Goal: Information Seeking & Learning: Find specific fact

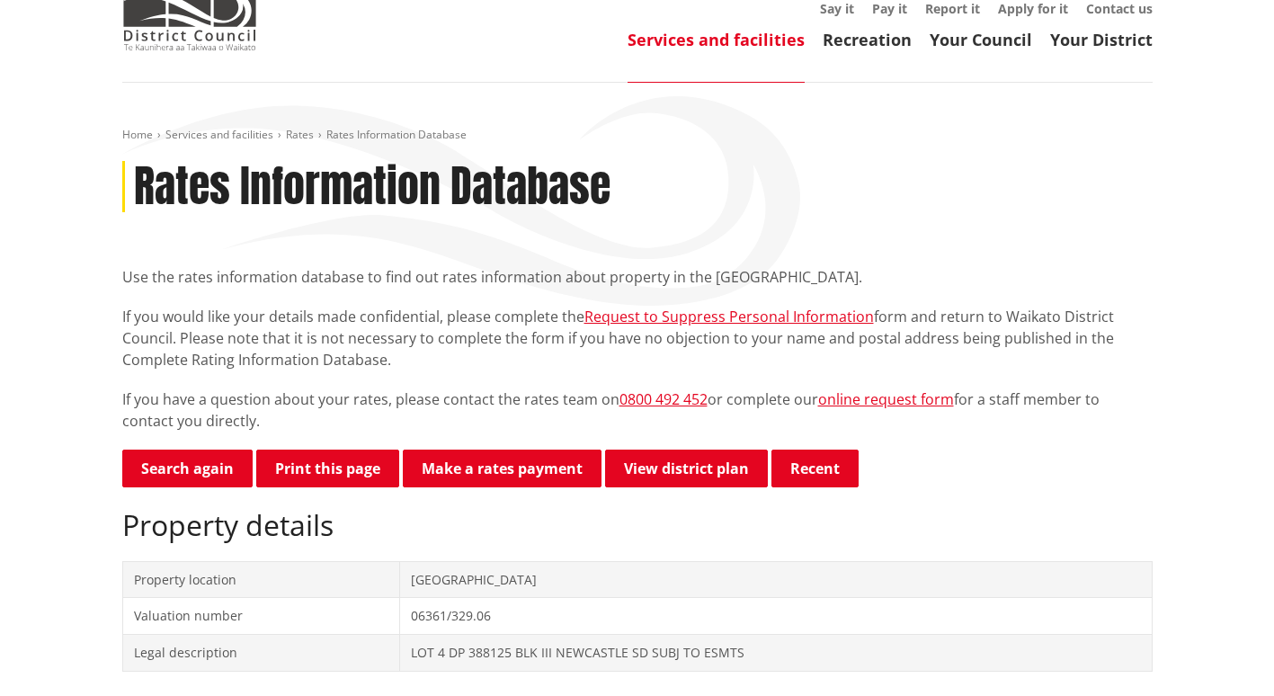
scroll to position [100, 0]
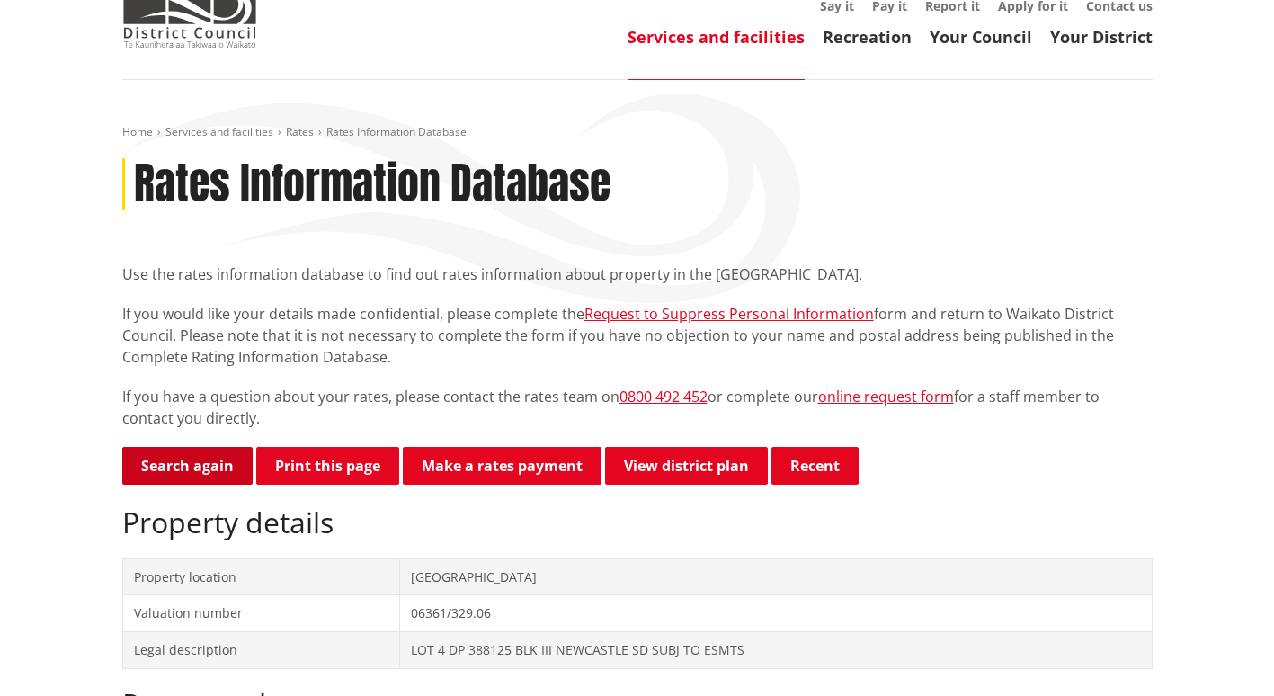
click at [178, 464] on link "Search again" at bounding box center [187, 466] width 130 height 38
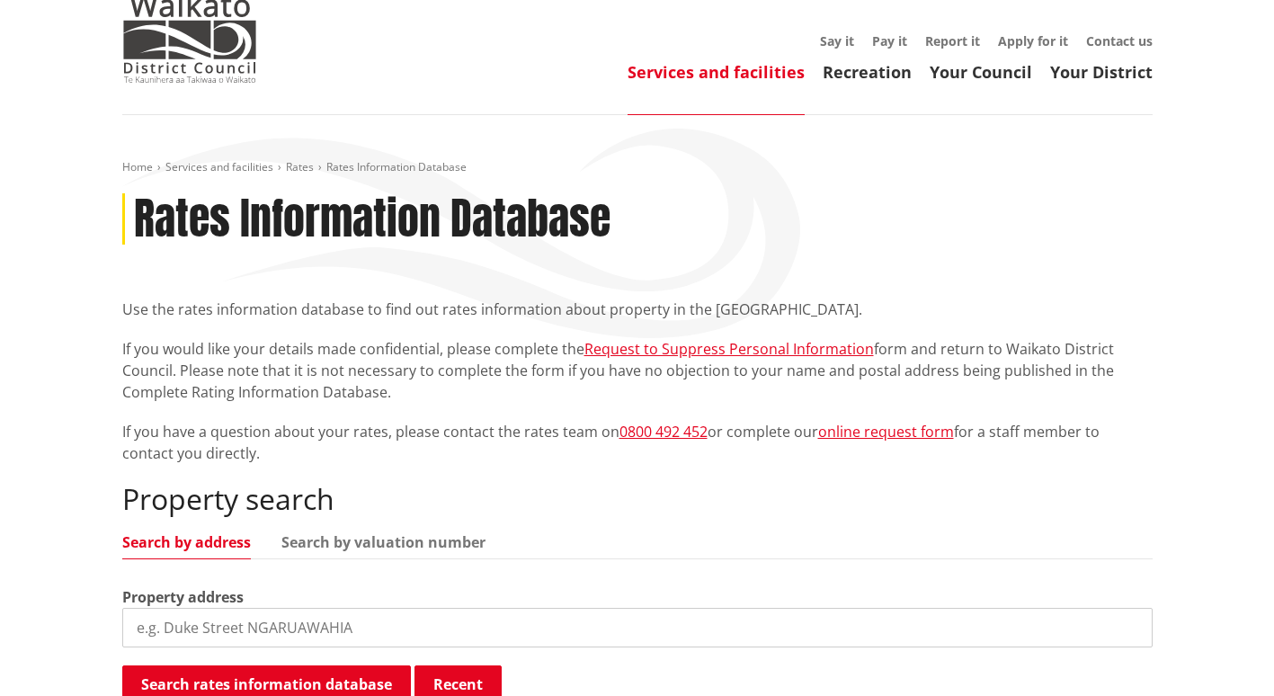
scroll to position [66, 0]
click at [185, 628] on input "search" at bounding box center [637, 627] width 1030 height 40
type input "118b russell"
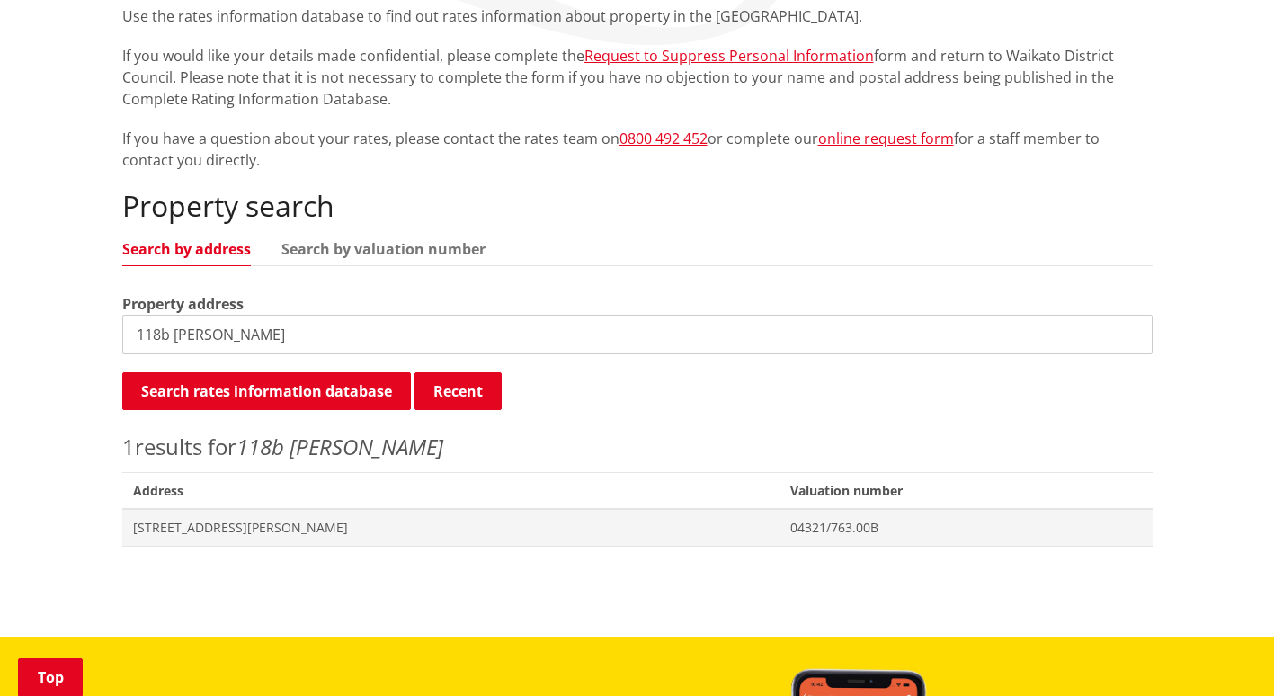
scroll to position [368, 0]
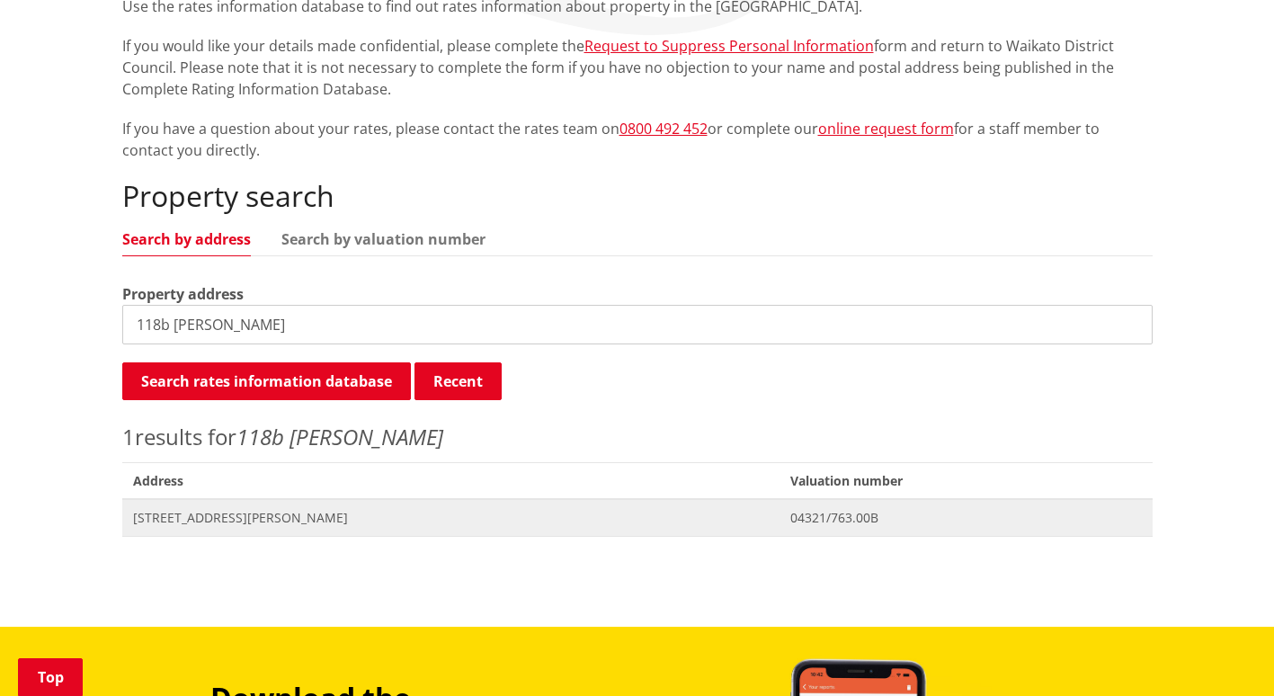
click at [284, 515] on span "118B Russell Road HUNTLY" at bounding box center [451, 518] width 636 height 18
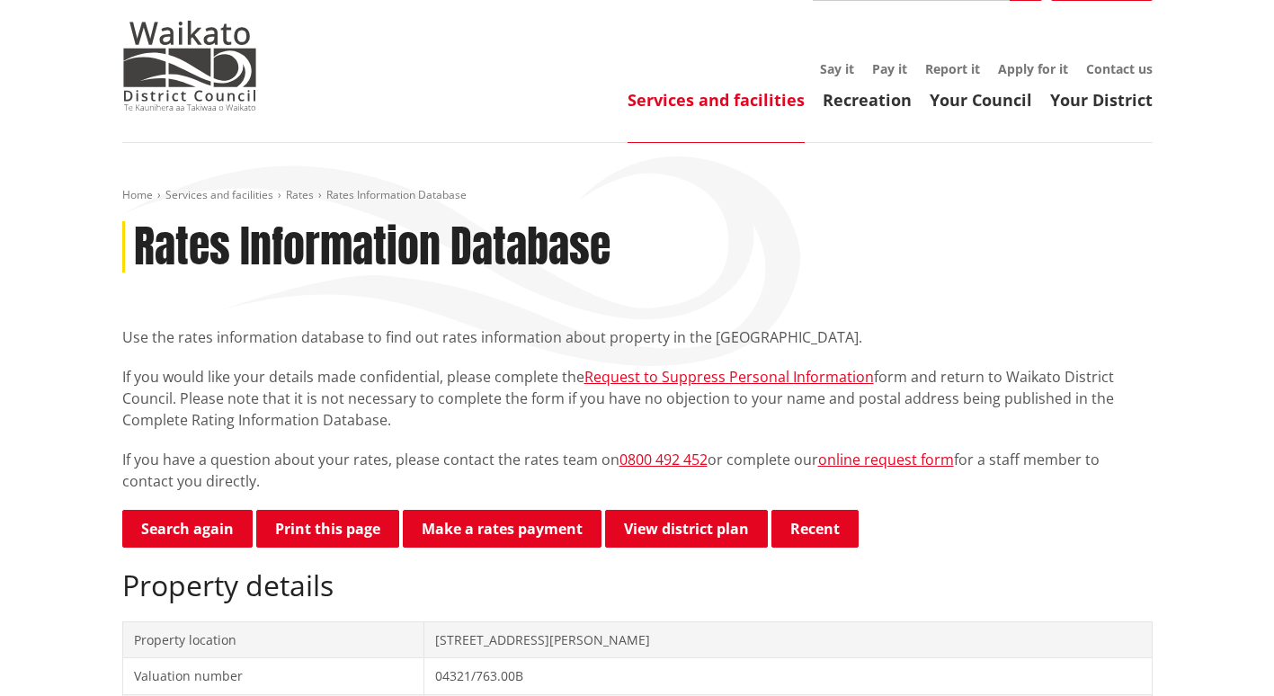
scroll to position [54, 0]
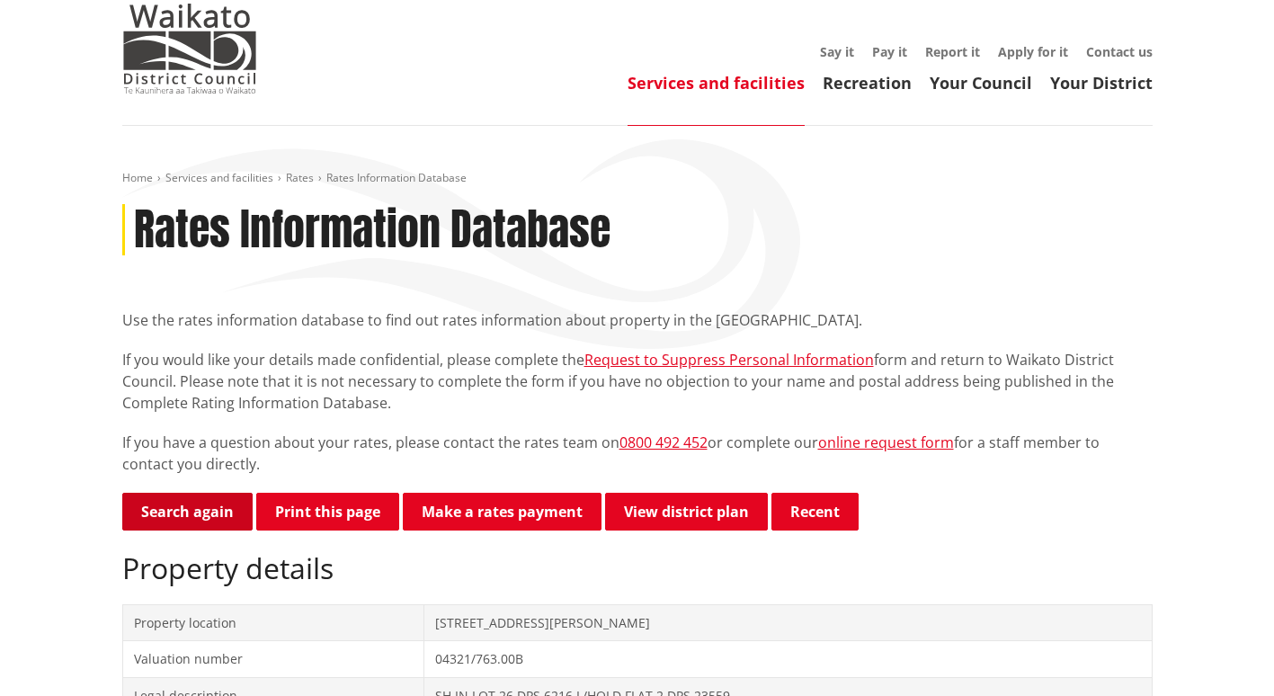
click at [189, 507] on link "Search again" at bounding box center [187, 512] width 130 height 38
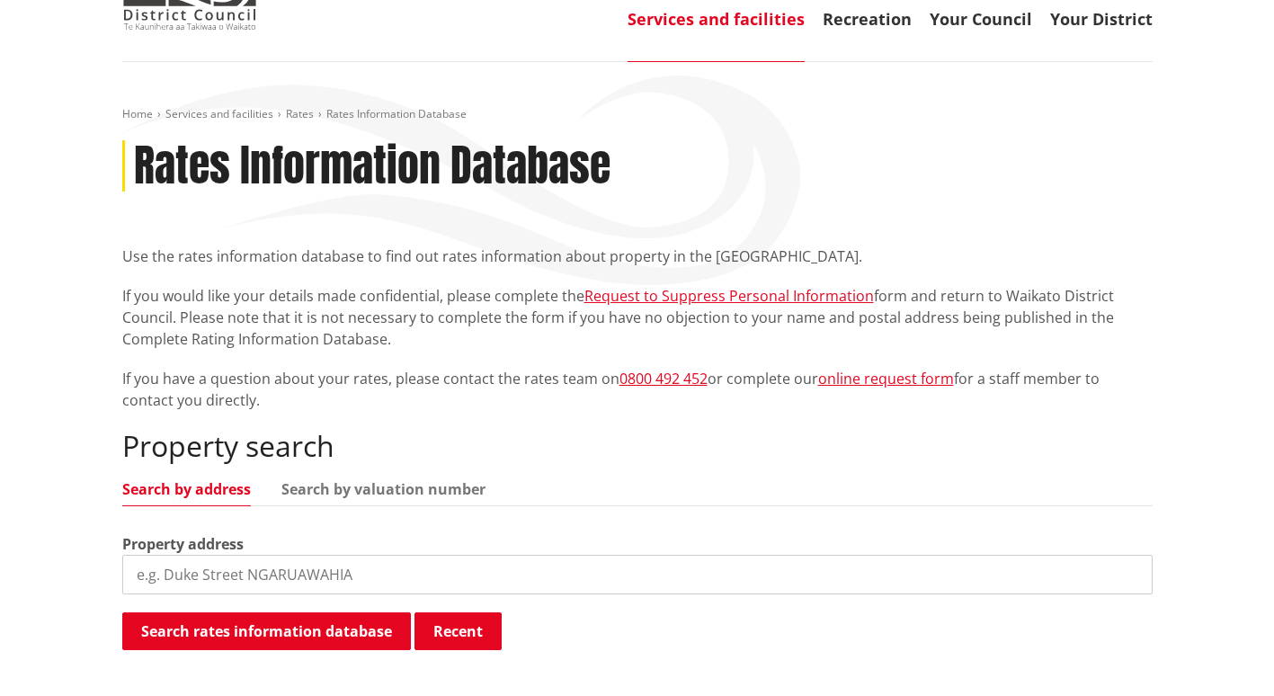
scroll to position [114, 0]
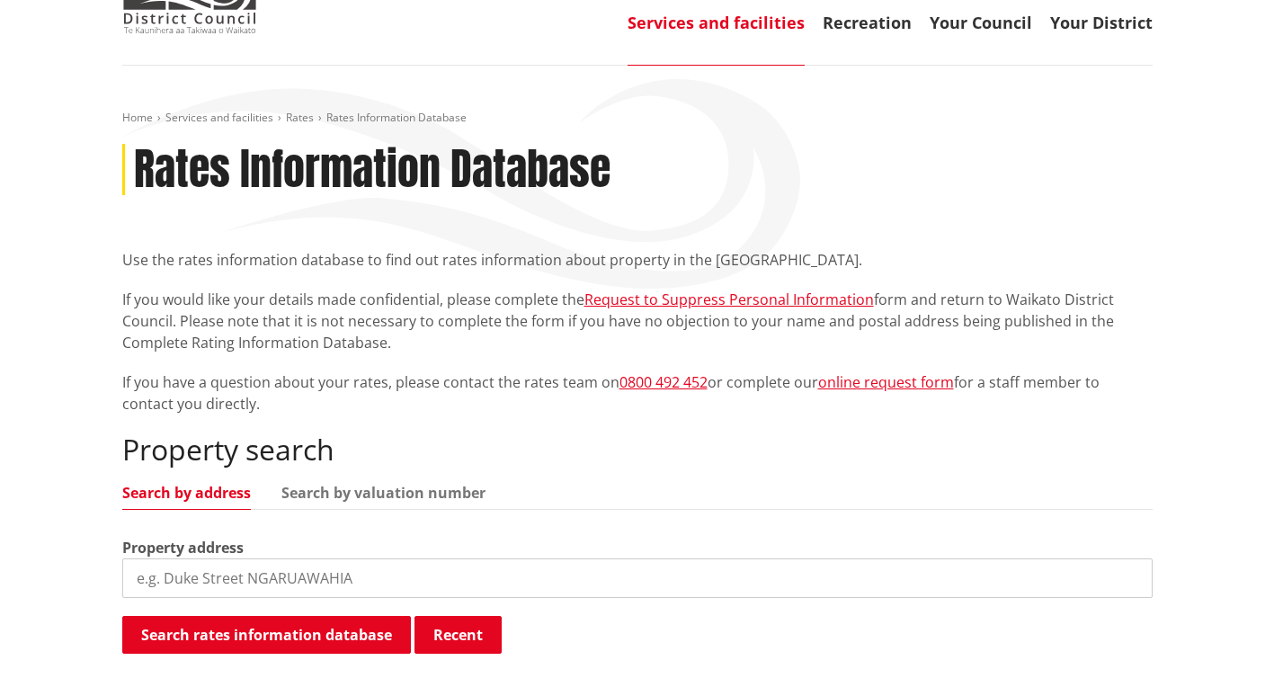
click at [193, 582] on input "search" at bounding box center [637, 578] width 1030 height 40
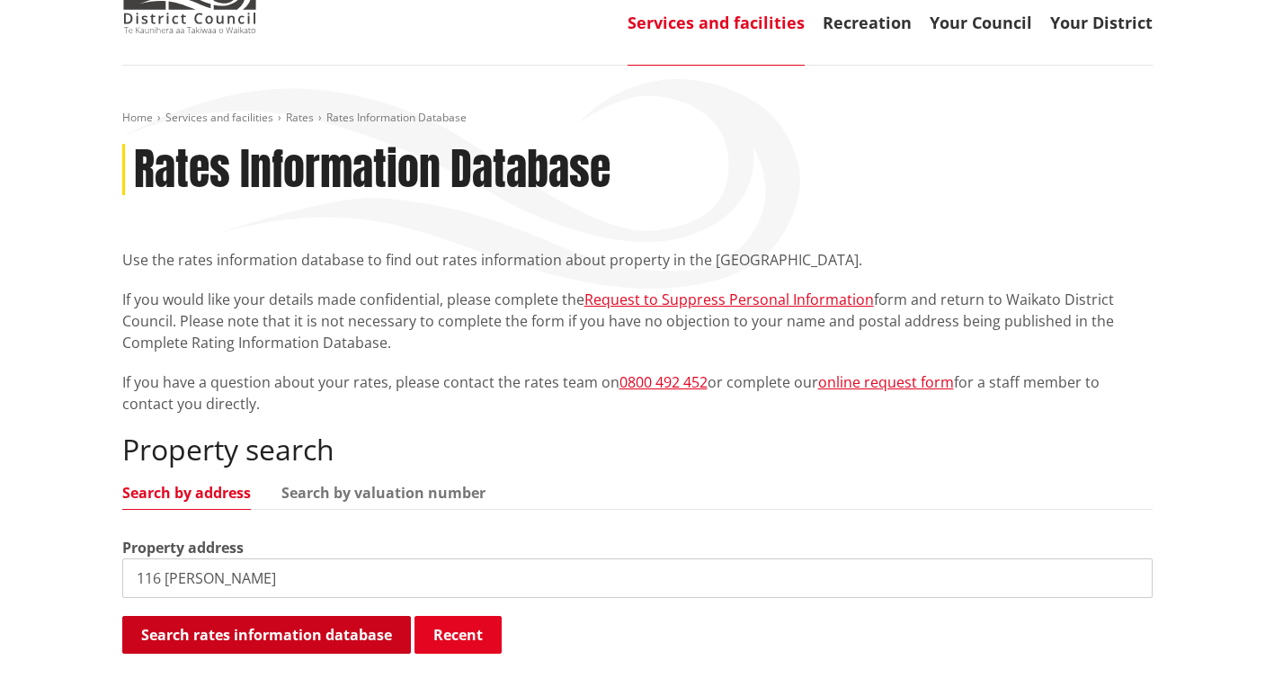
type input "116 [PERSON_NAME]"
click at [268, 643] on button "Search rates information database" at bounding box center [266, 635] width 289 height 38
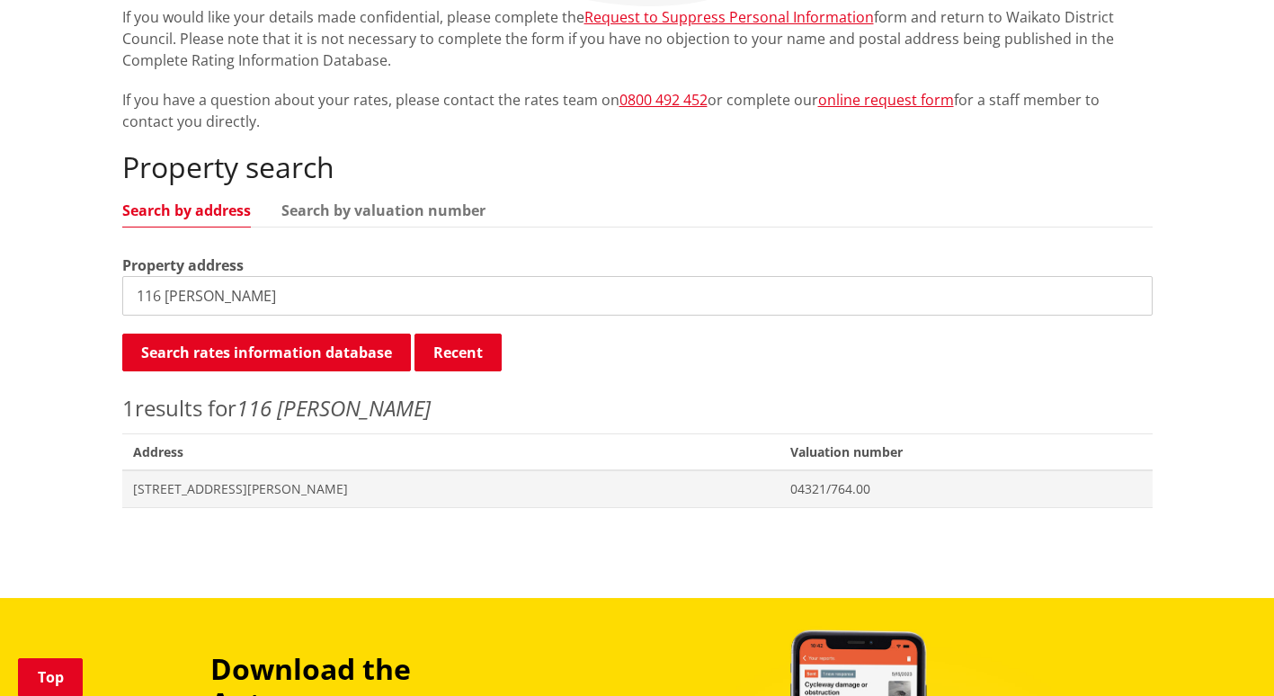
scroll to position [410, 0]
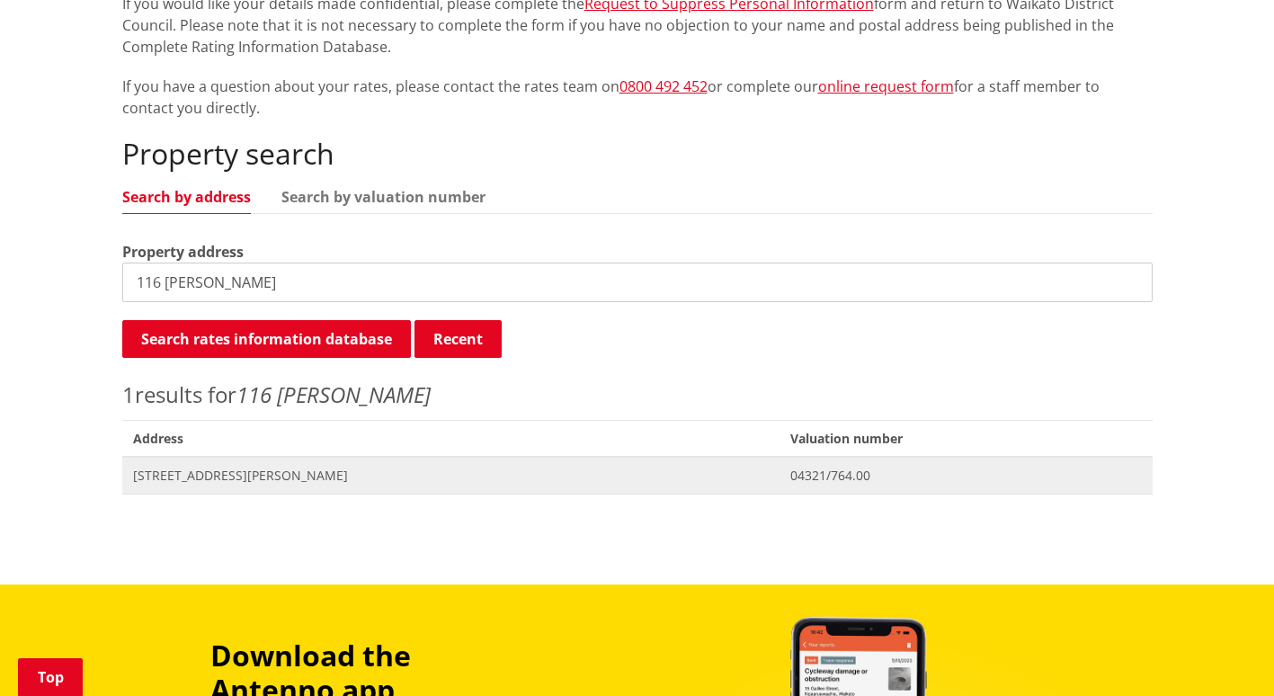
click at [256, 466] on span "[STREET_ADDRESS][PERSON_NAME]" at bounding box center [451, 475] width 636 height 18
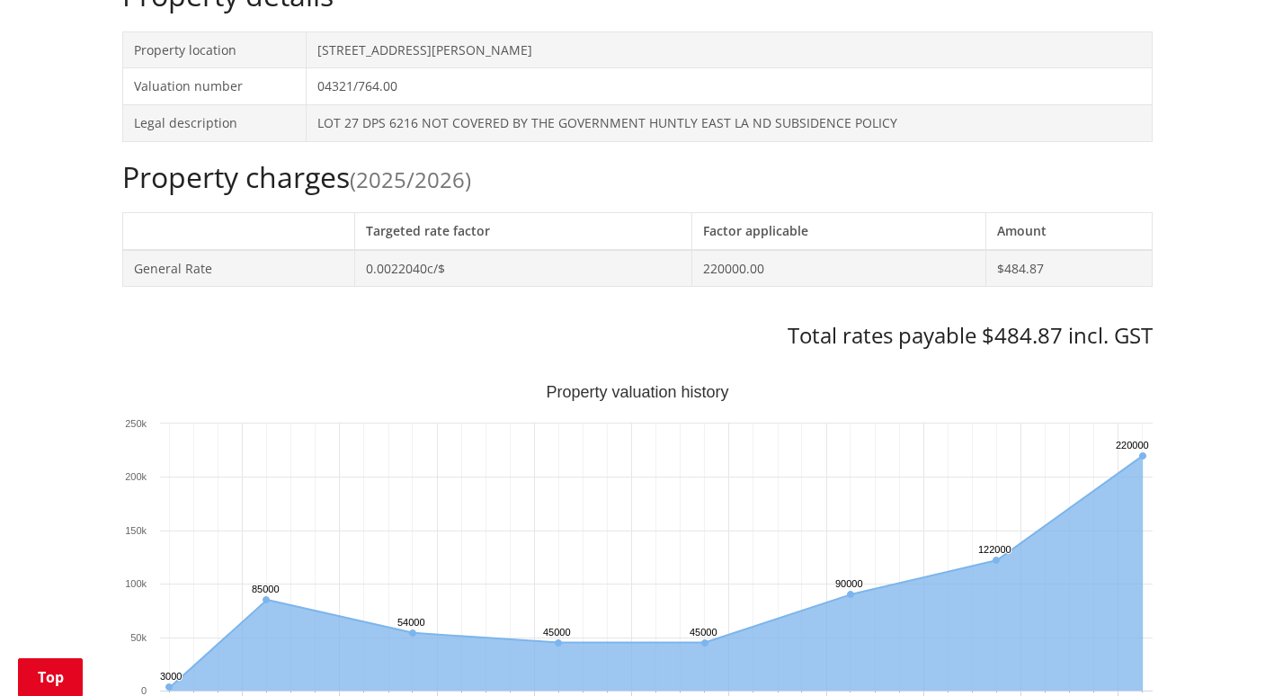
scroll to position [629, 0]
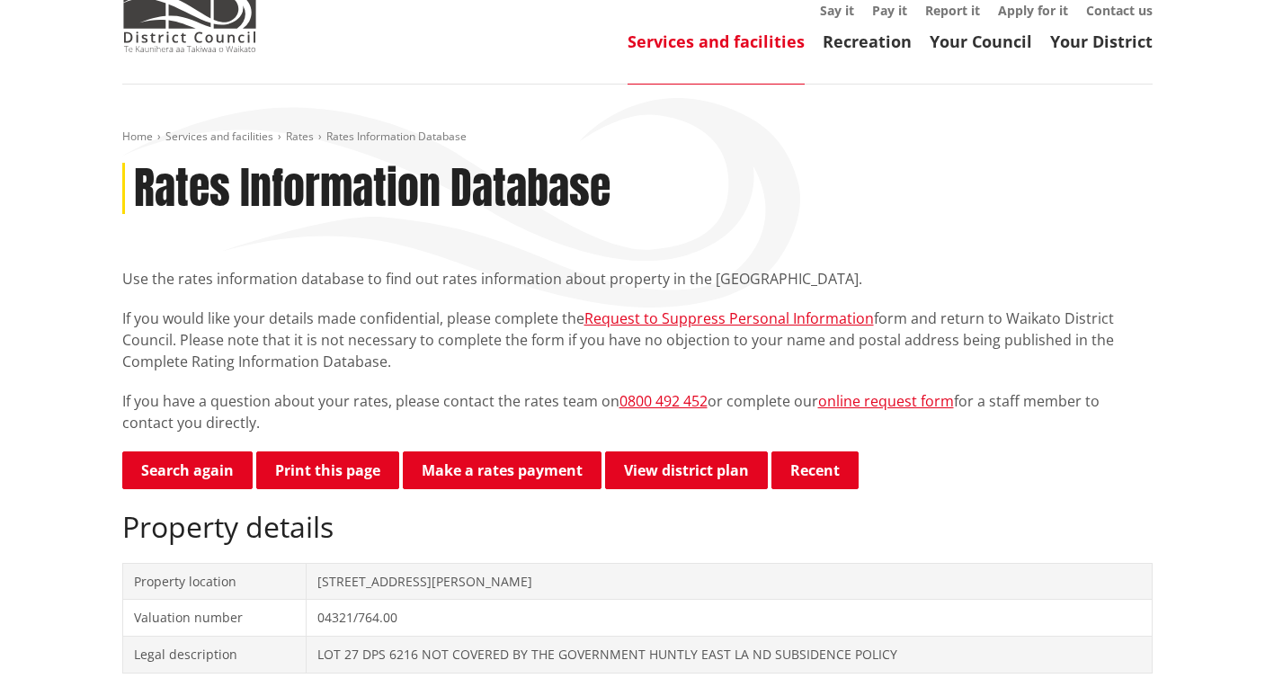
scroll to position [0, 0]
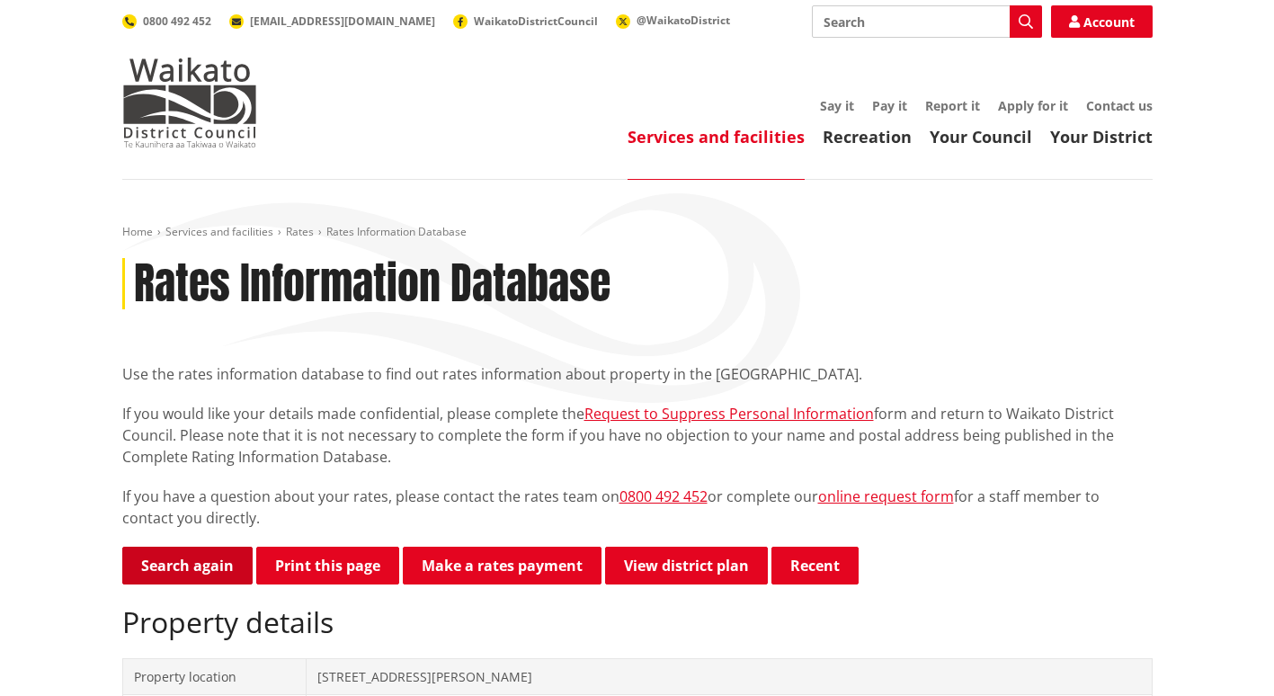
click at [186, 563] on link "Search again" at bounding box center [187, 565] width 130 height 38
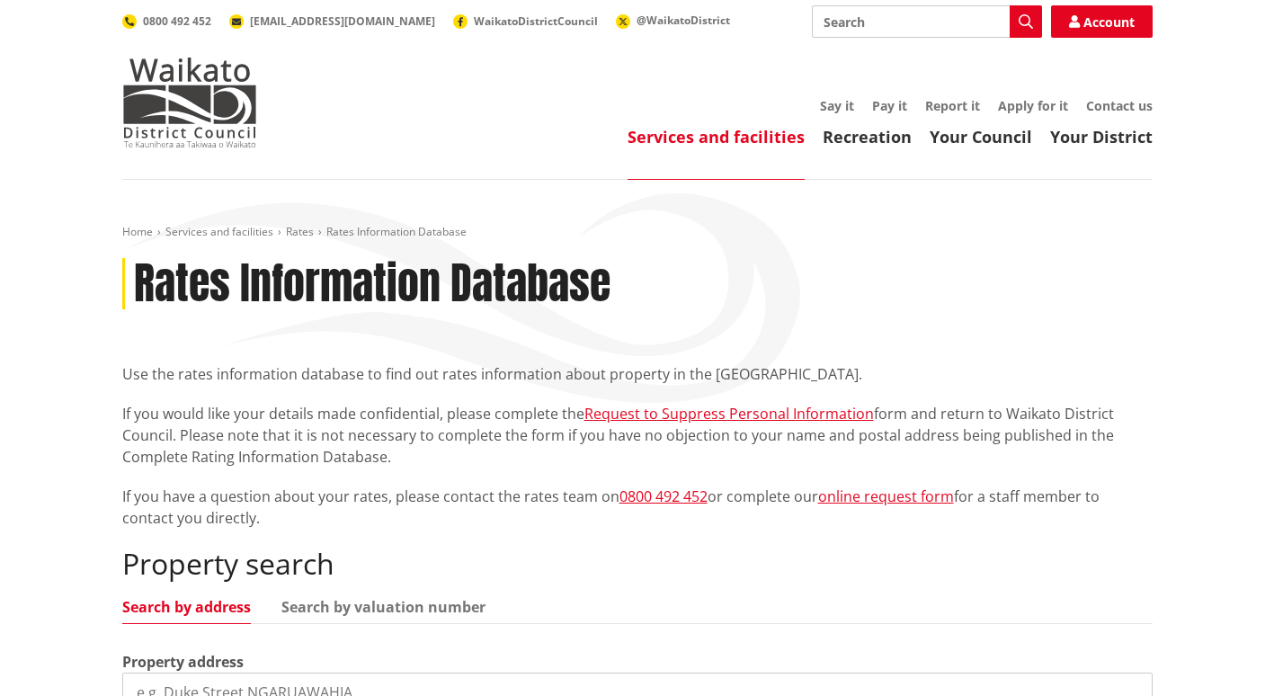
click at [191, 685] on input "search" at bounding box center [637, 692] width 1030 height 40
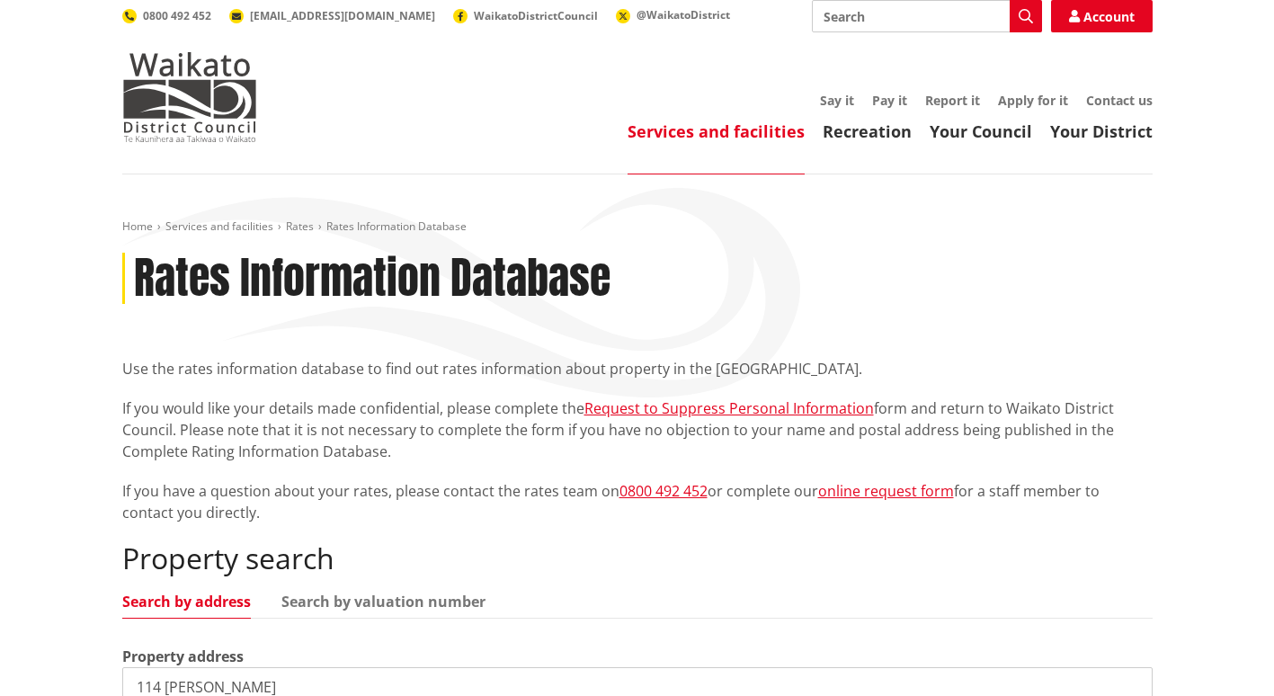
type input "114 [PERSON_NAME]"
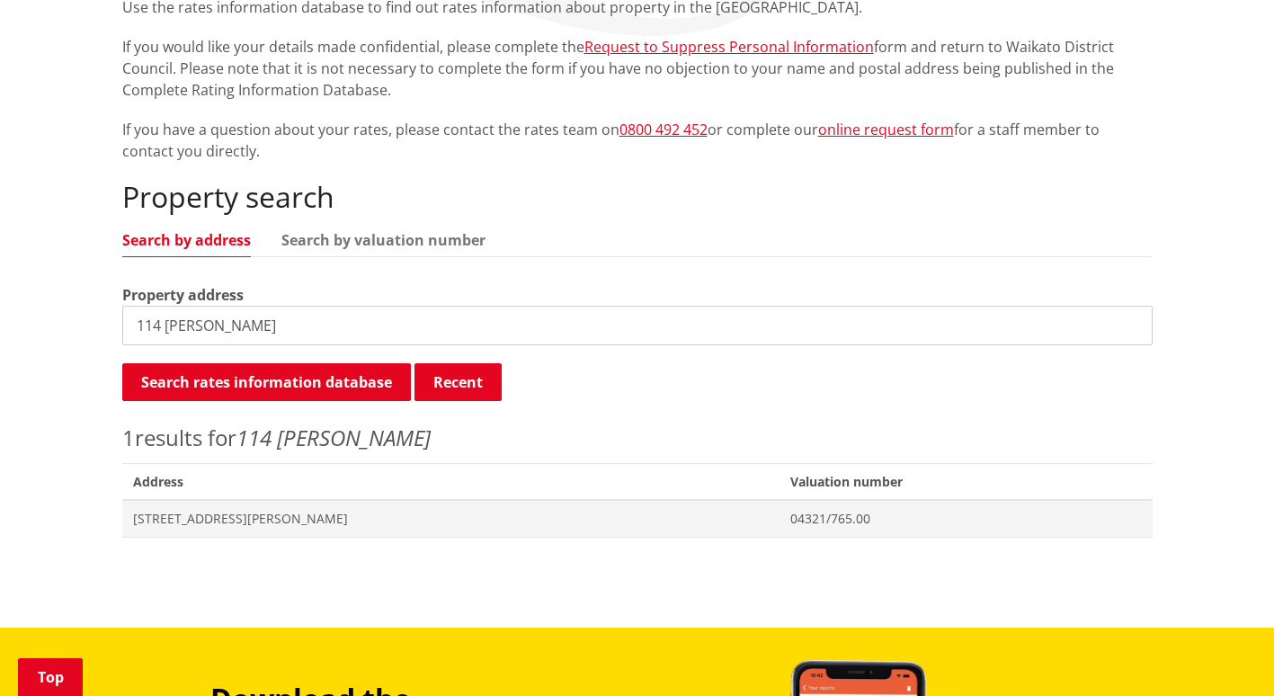
scroll to position [377, 0]
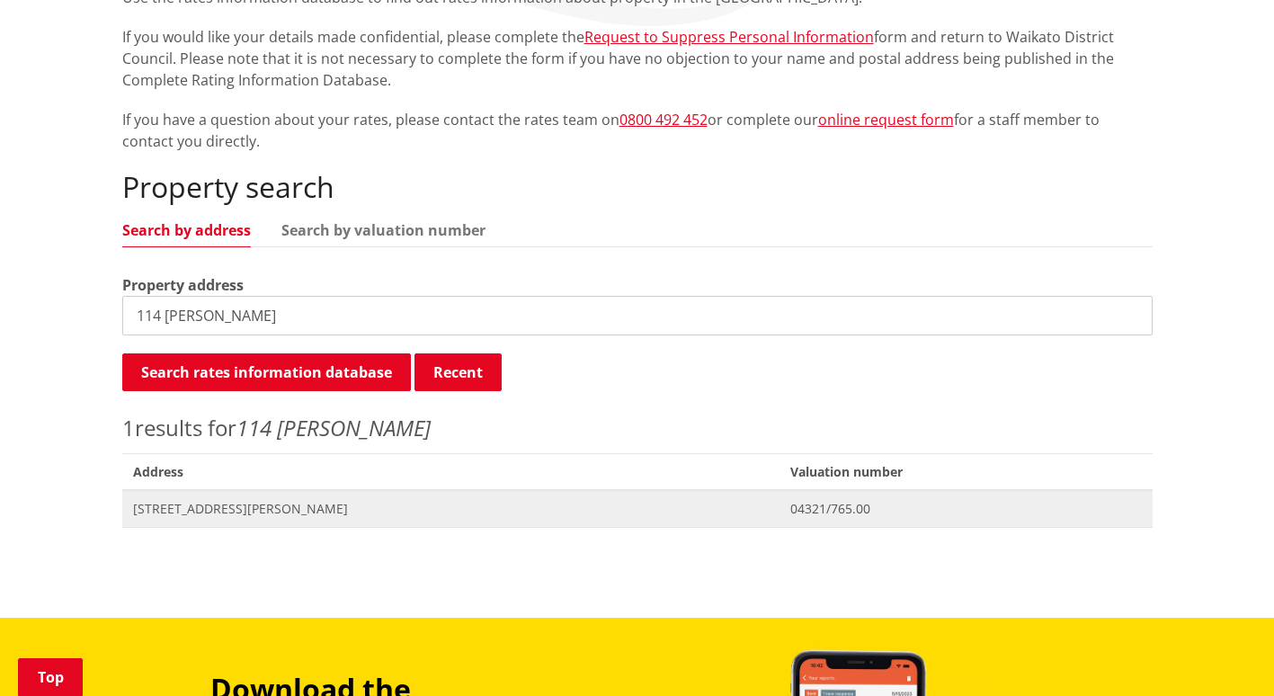
click at [216, 509] on span "[STREET_ADDRESS][PERSON_NAME]" at bounding box center [451, 509] width 636 height 18
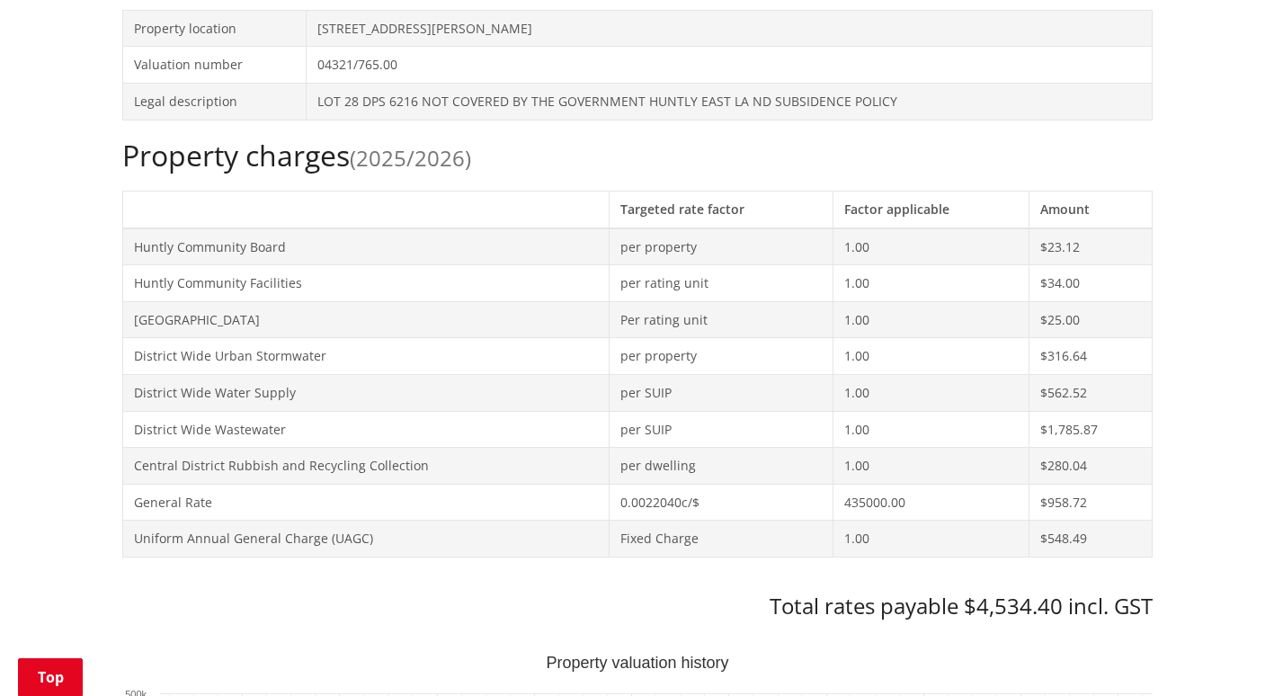
scroll to position [639, 0]
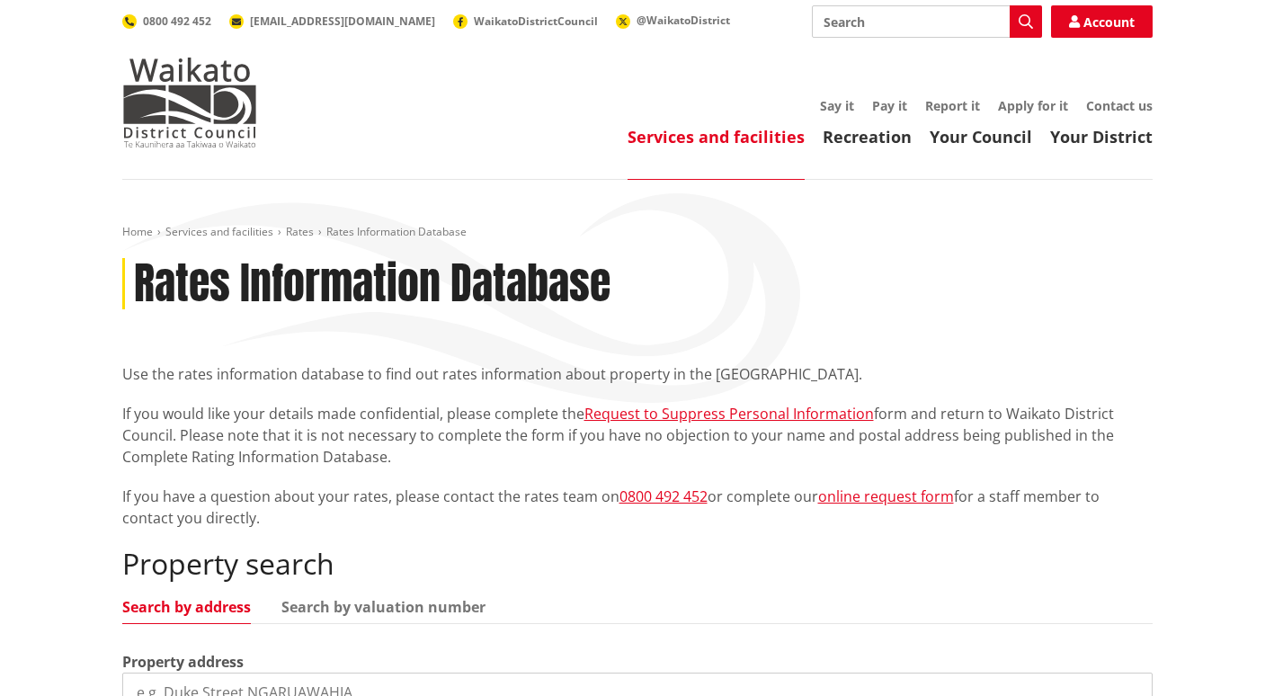
scroll to position [409, 0]
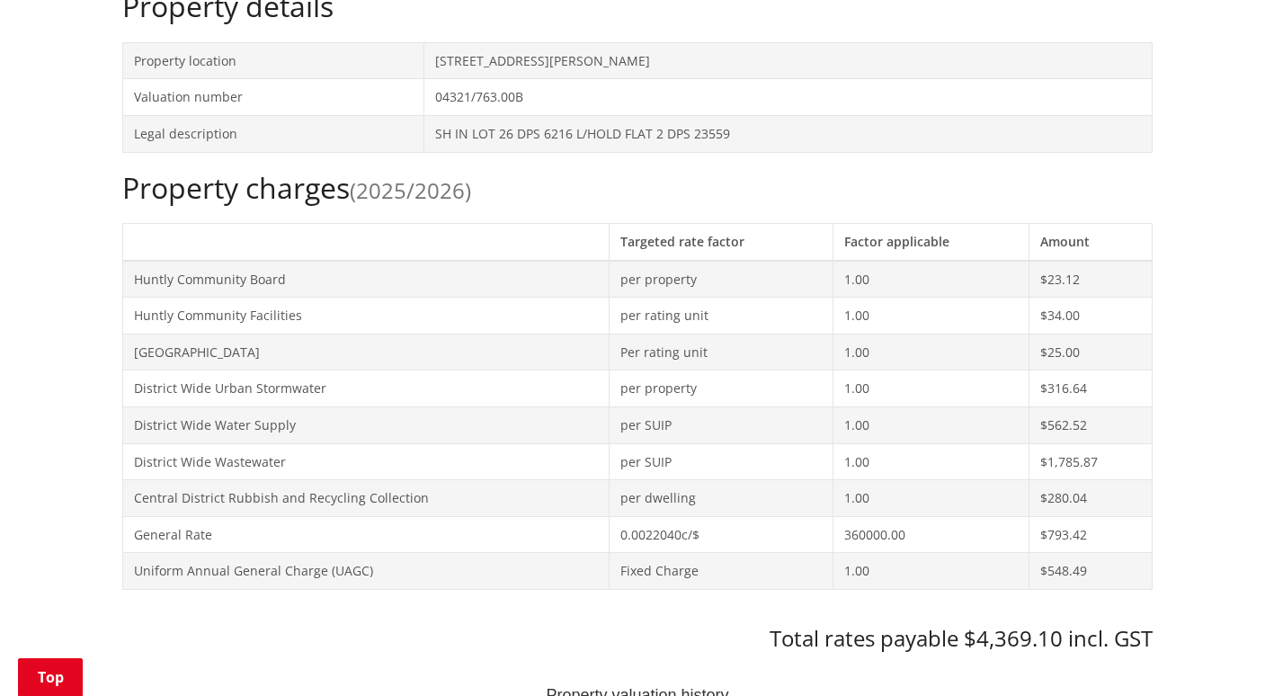
scroll to position [657, 0]
